Goal: Check status: Check status

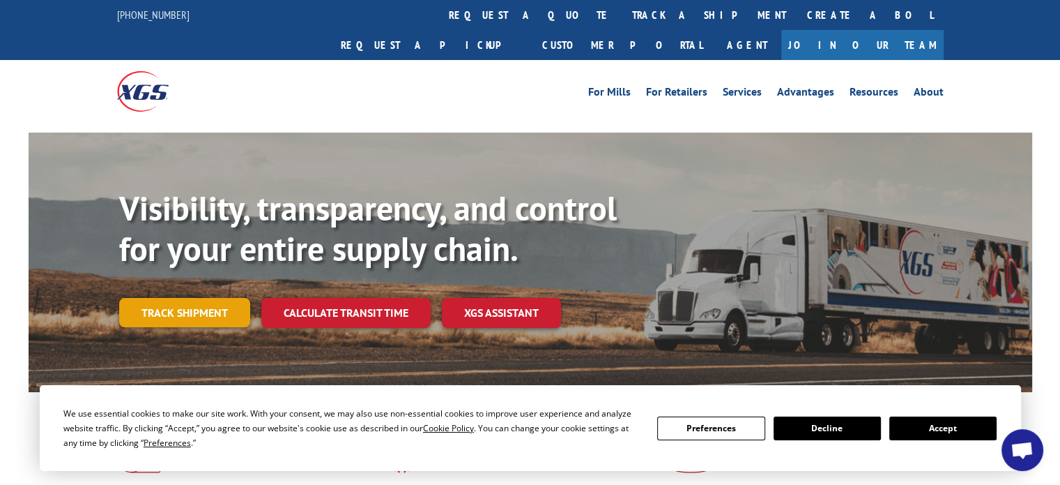
click at [173, 298] on link "Track shipment" at bounding box center [184, 312] width 131 height 29
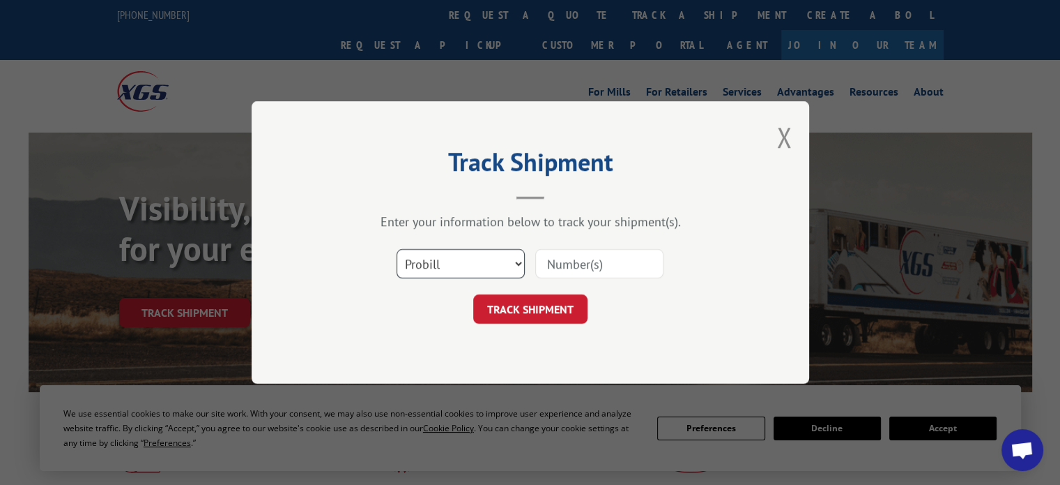
click at [508, 261] on select "Select category... Probill BOL PO" at bounding box center [461, 263] width 128 height 29
select select "bol"
click at [397, 249] on select "Select category... Probill BOL PO" at bounding box center [461, 263] width 128 height 29
click at [582, 268] on input at bounding box center [599, 263] width 128 height 29
paste input "5181763"
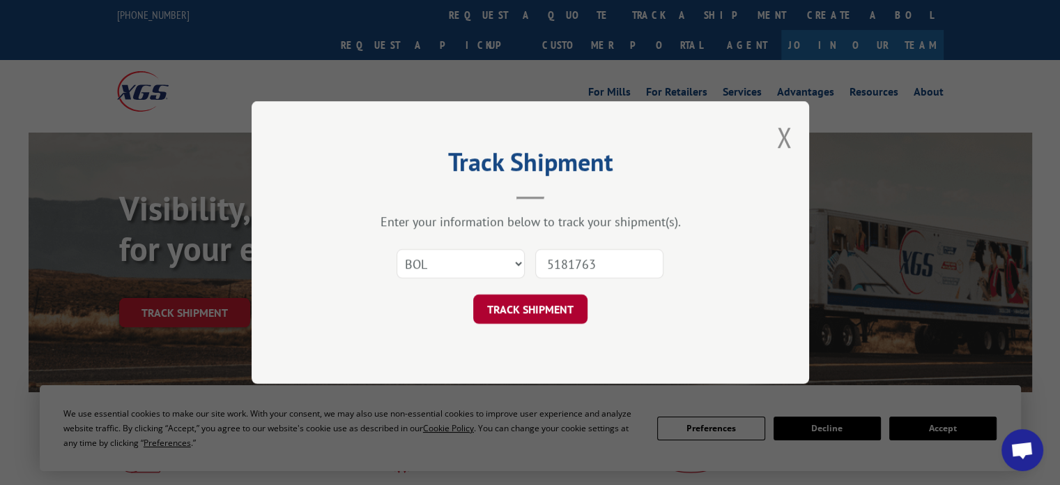
type input "5181763"
click at [549, 306] on button "TRACK SHIPMENT" at bounding box center [530, 308] width 114 height 29
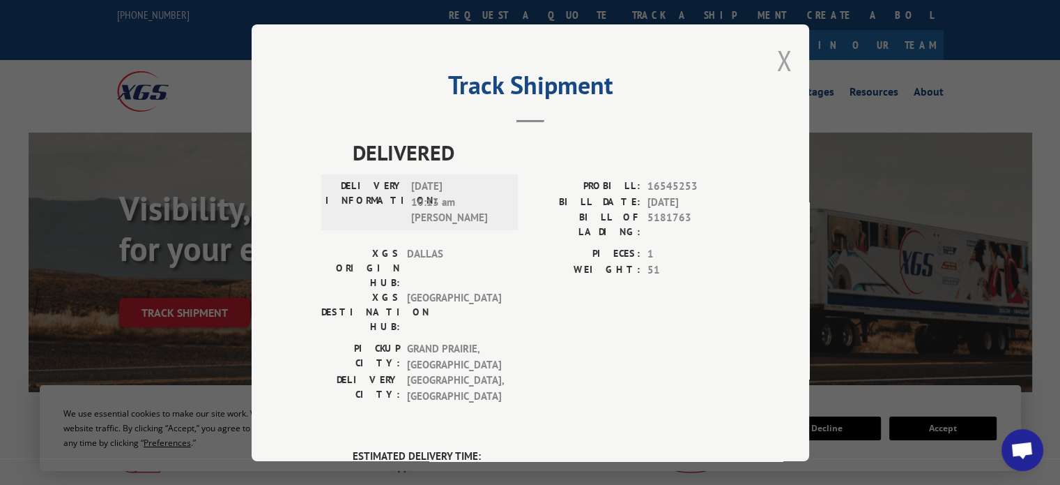
click at [777, 59] on button "Close modal" at bounding box center [784, 60] width 15 height 37
